Goal: Find contact information: Find contact information

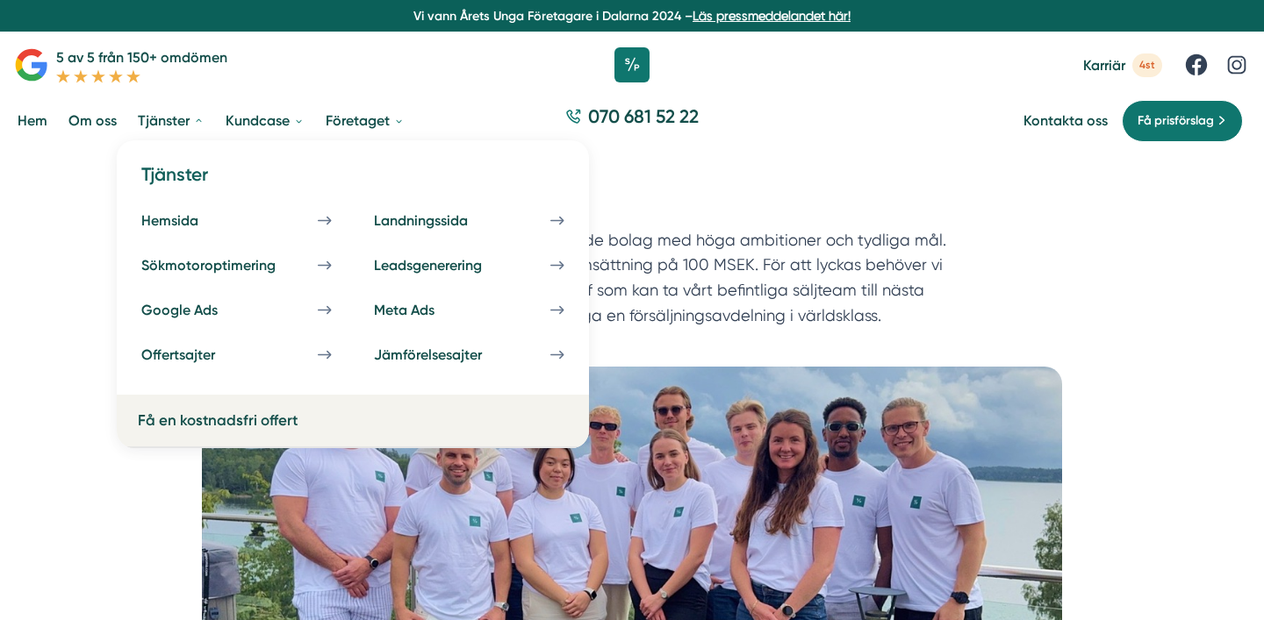
click at [157, 124] on link "Tjänster" at bounding box center [171, 120] width 74 height 45
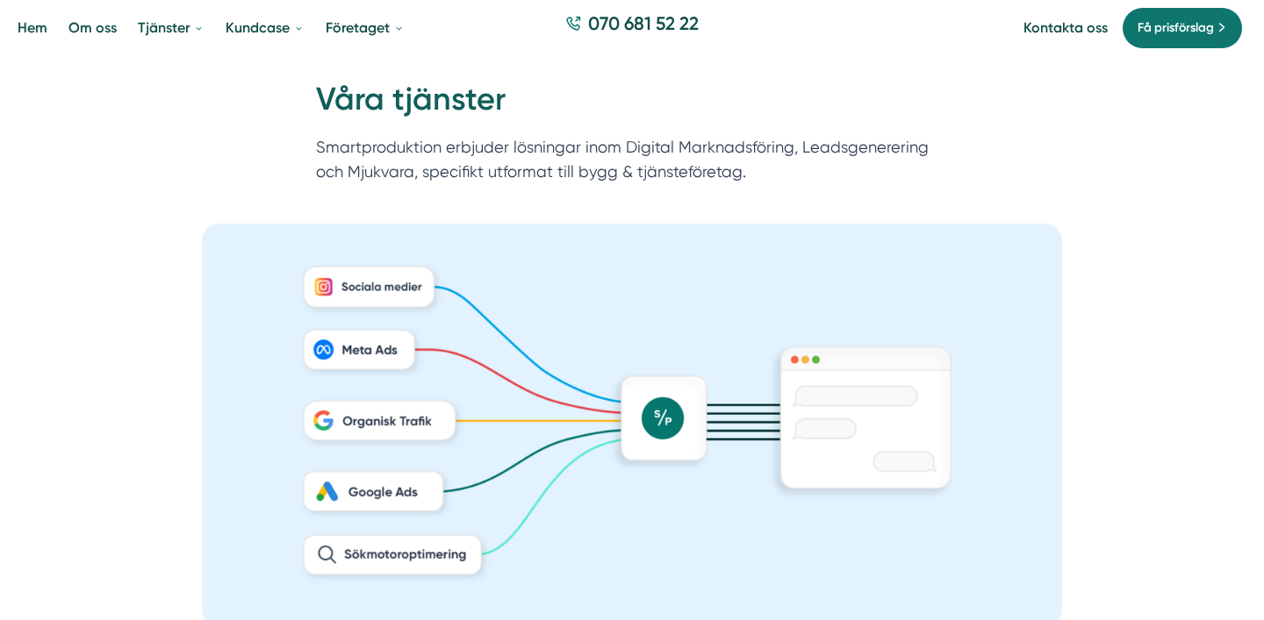
scroll to position [92, 0]
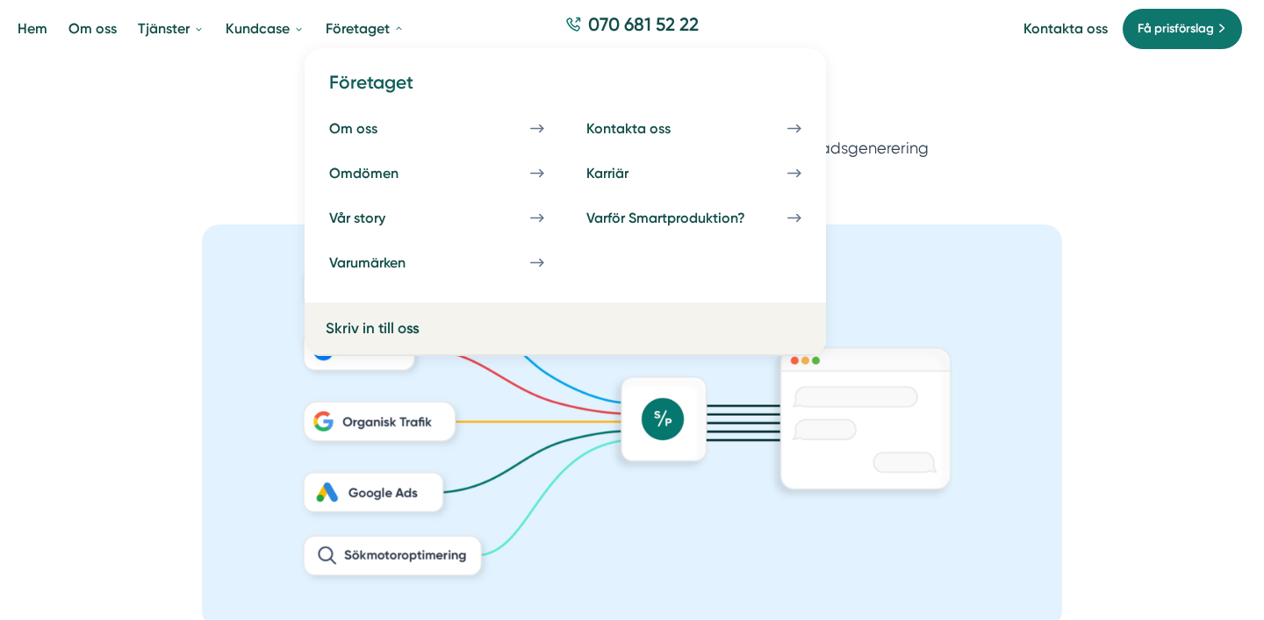
click at [1106, 320] on picture at bounding box center [632, 427] width 1222 height 404
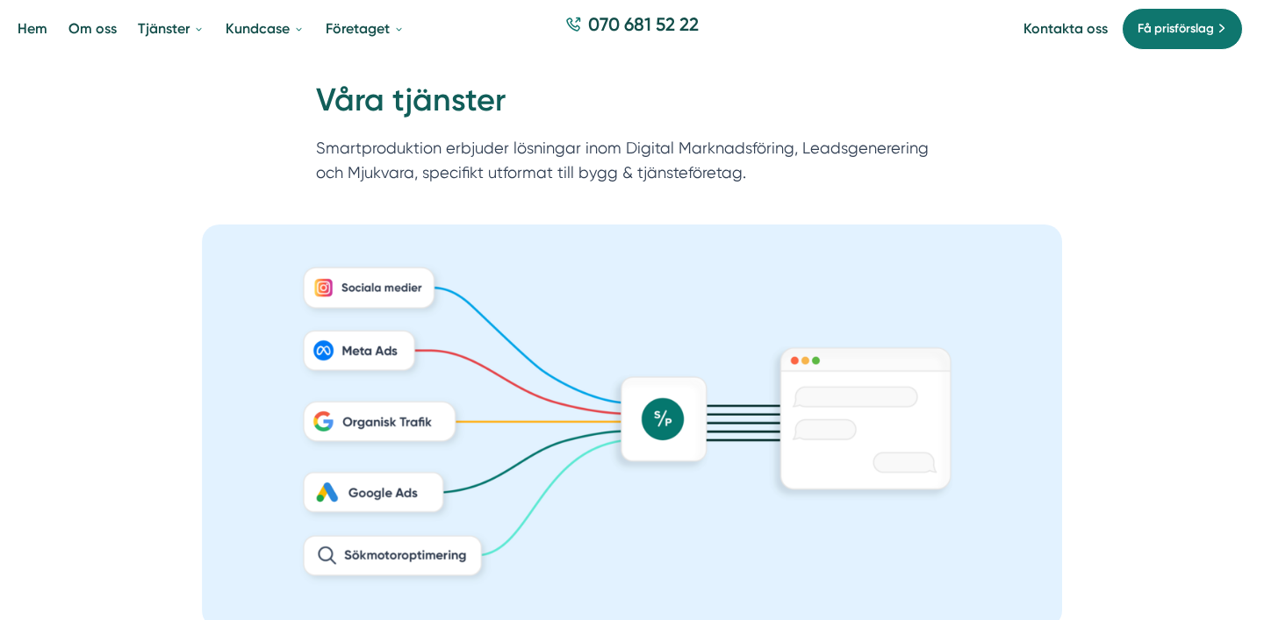
click at [894, 70] on div "Hem » Företaget » Våra tjänster Våra tjänster Smartproduktion erbjuder lösninga…" at bounding box center [632, 141] width 1264 height 166
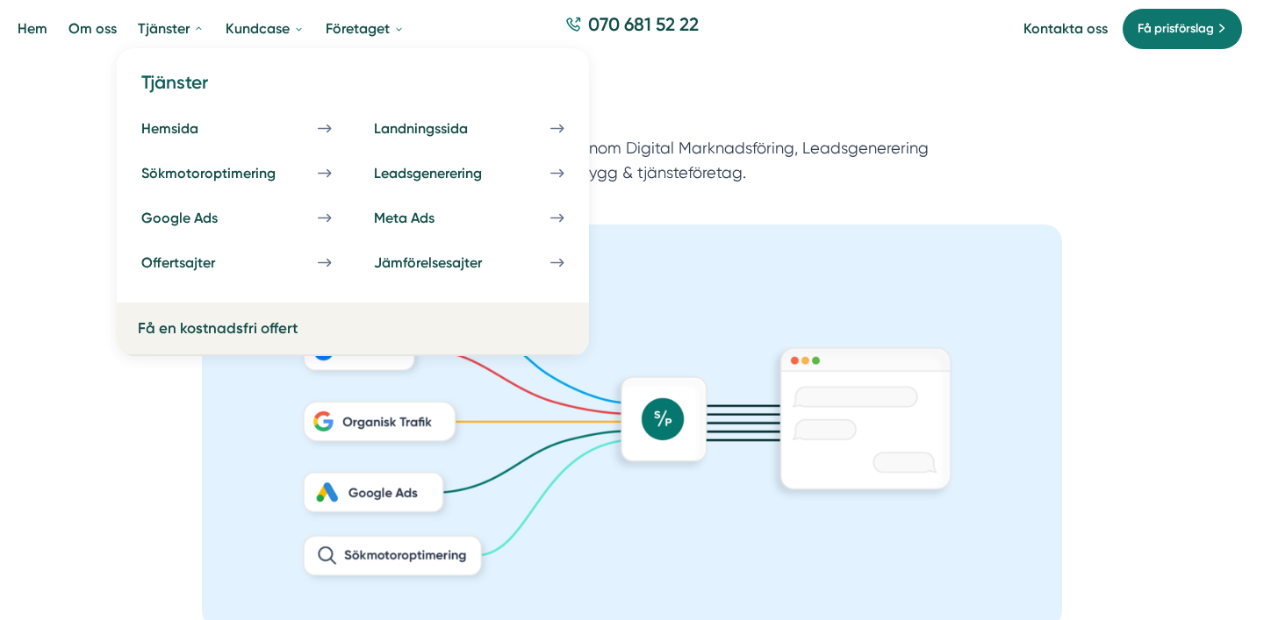
click at [1108, 102] on div "Hem » Företaget » Våra tjänster Våra tjänster Smartproduktion erbjuder lösninga…" at bounding box center [632, 141] width 1264 height 166
click at [1073, 147] on div "Hem » Företaget » Våra tjänster Våra tjänster Smartproduktion erbjuder lösninga…" at bounding box center [632, 141] width 1264 height 166
click at [1089, 271] on picture at bounding box center [632, 427] width 1222 height 404
click at [758, 100] on h1 "Våra tjänster" at bounding box center [632, 107] width 632 height 57
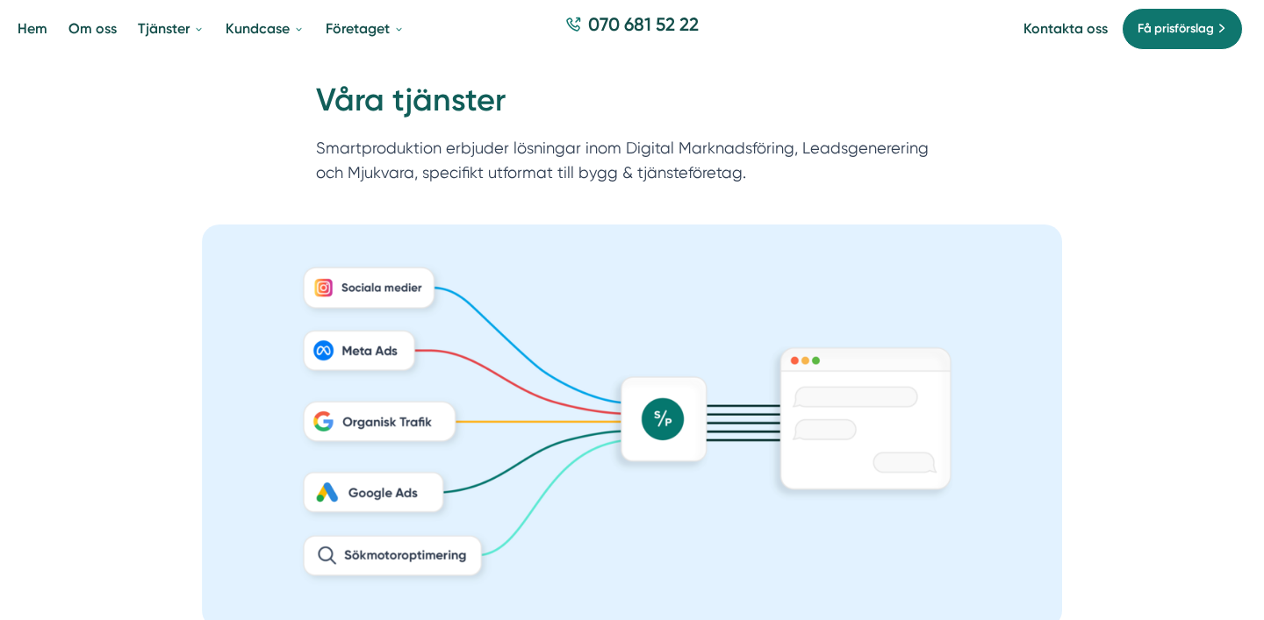
click at [50, 333] on picture at bounding box center [632, 427] width 1222 height 404
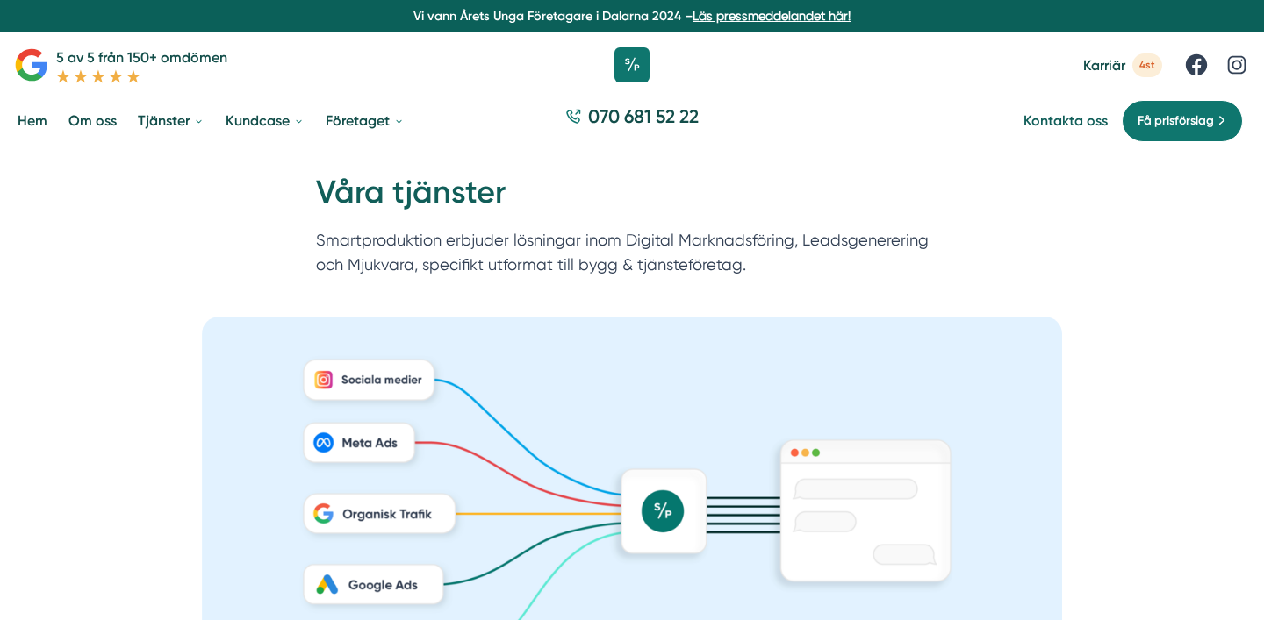
click at [1058, 117] on link "Kontakta oss" at bounding box center [1065, 120] width 84 height 17
